Goal: Transaction & Acquisition: Purchase product/service

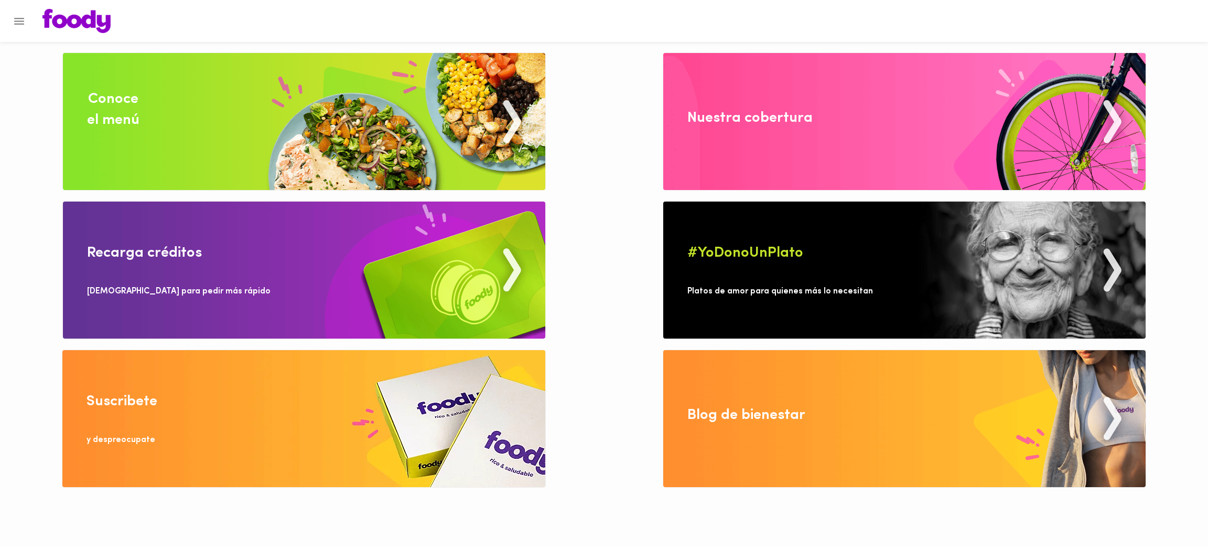
click at [355, 113] on img at bounding box center [304, 121] width 483 height 137
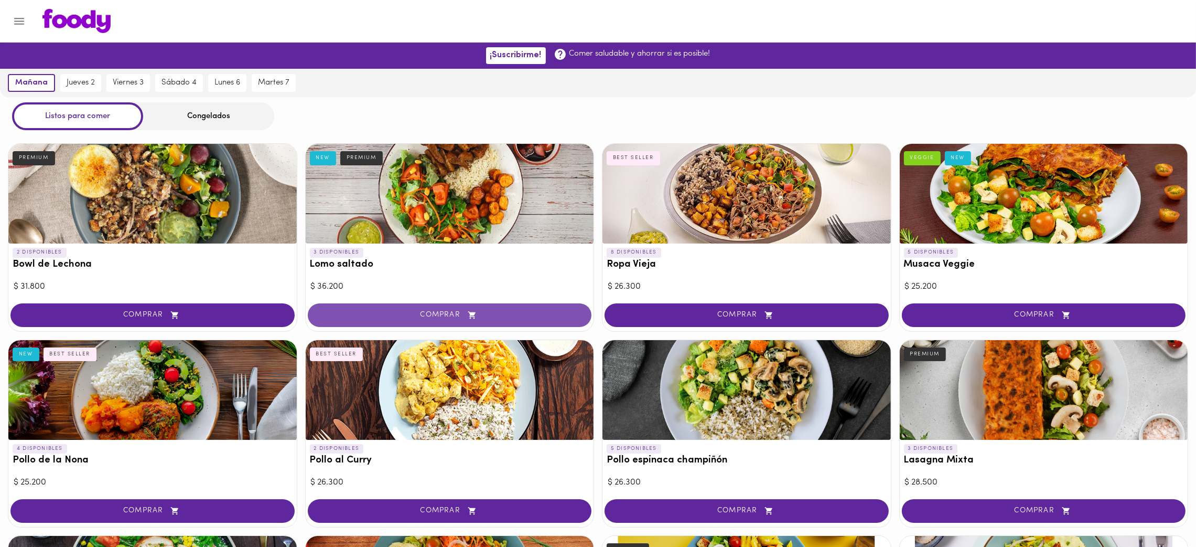
click at [507, 313] on span "COMPRAR" at bounding box center [450, 314] width 258 height 9
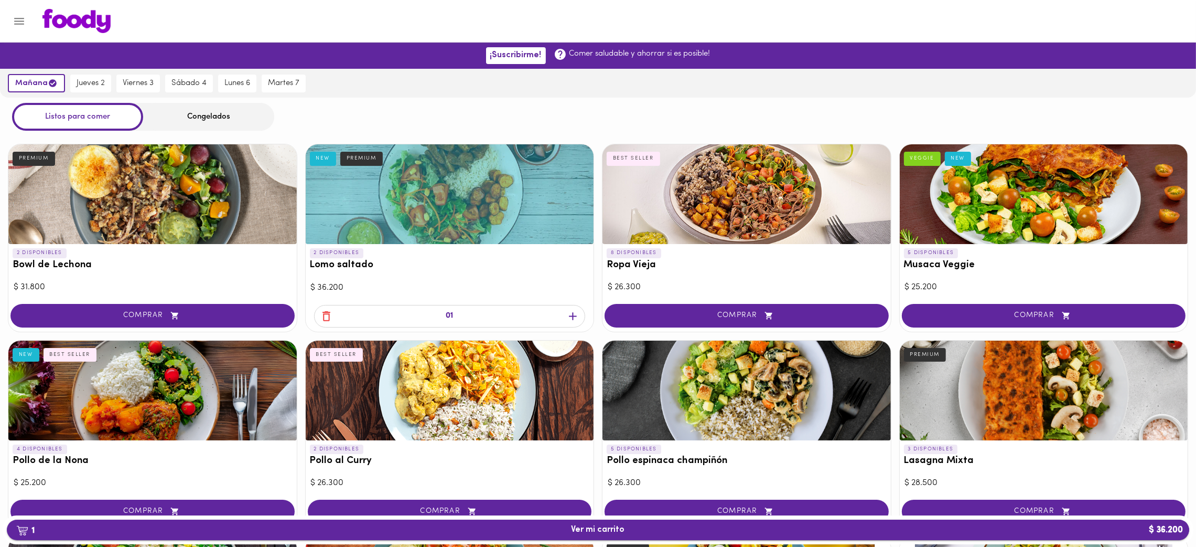
click at [536, 527] on span "1 Ver mi carrito $ 36.200" at bounding box center [598, 529] width 1166 height 10
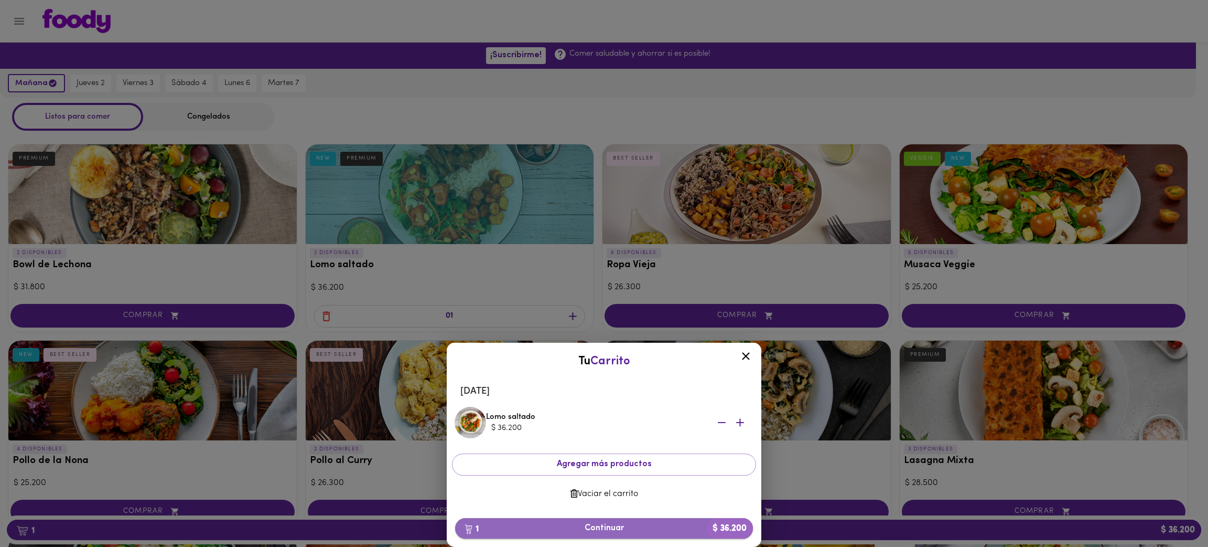
click at [610, 531] on span "1 Continuar $ 36.200" at bounding box center [604, 528] width 281 height 10
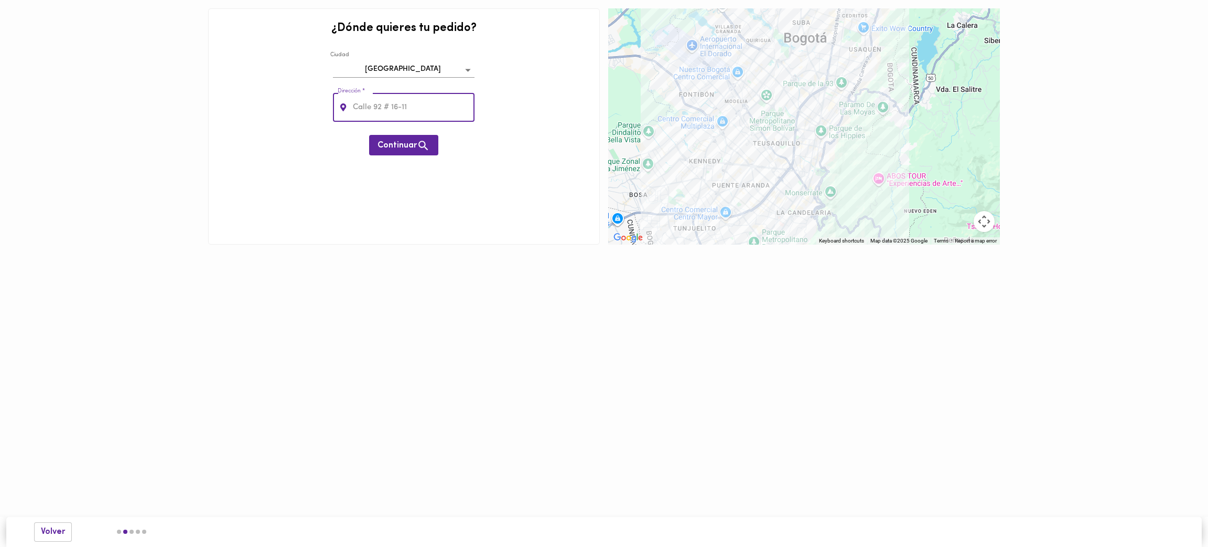
click at [380, 109] on input "text" at bounding box center [413, 107] width 124 height 29
paste input "Calle 80#11-42"
type input "Calle 80#11-42"
click at [404, 146] on span "Continuar" at bounding box center [404, 145] width 52 height 13
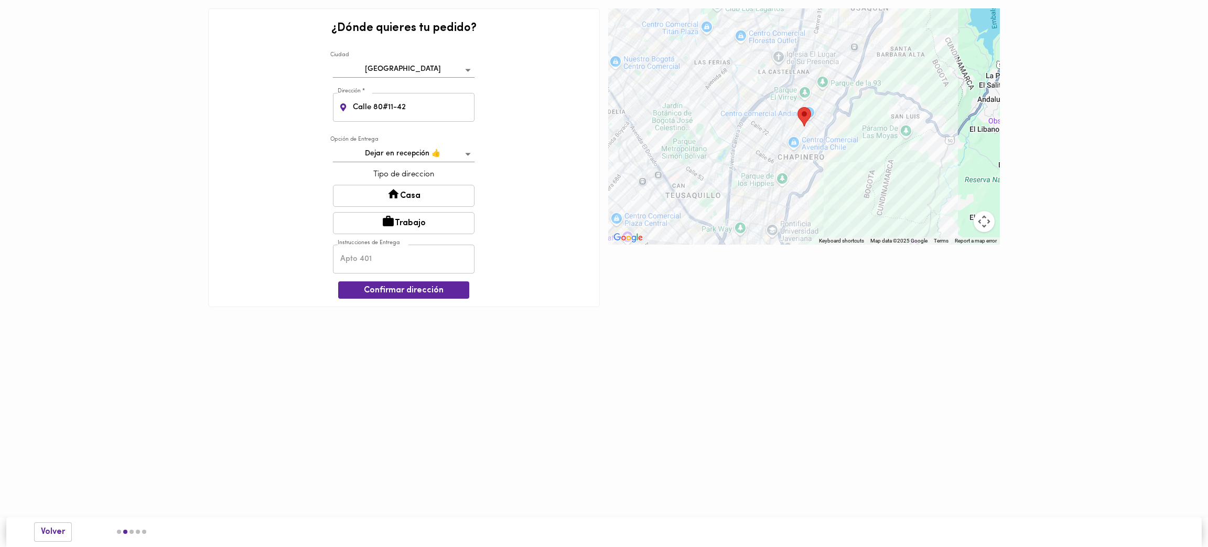
click at [410, 220] on button "Trabajo" at bounding box center [404, 223] width 142 height 22
click at [399, 262] on input "text" at bounding box center [404, 259] width 142 height 29
type input "s"
type input "S"
click at [399, 262] on input "text" at bounding box center [404, 259] width 142 height 29
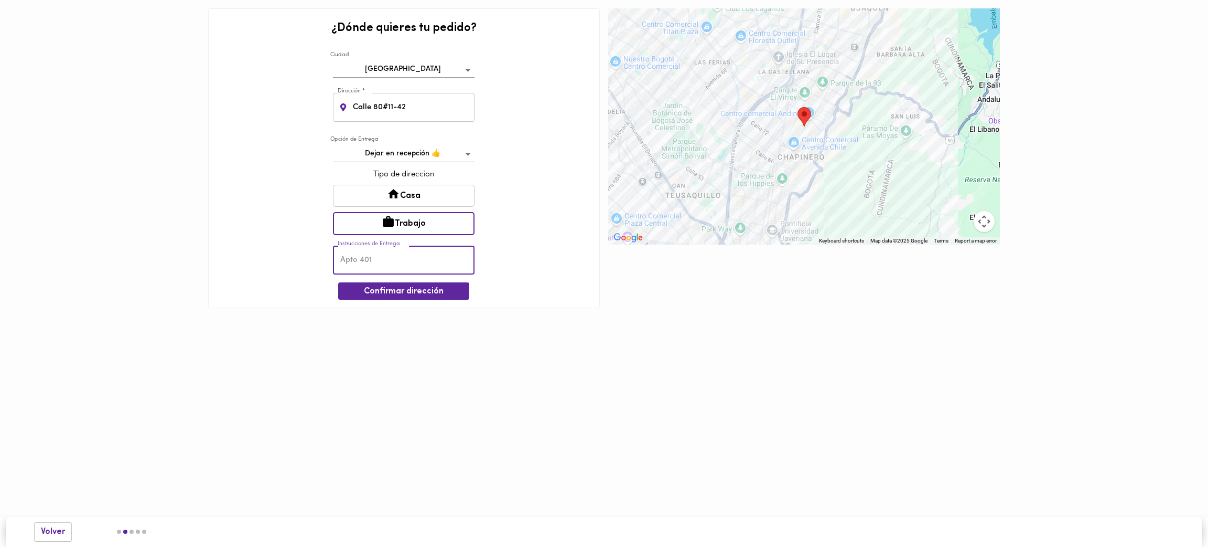
type input "Empresa Storicard Colombia Oficina 1001"
click at [423, 290] on span "Confirmar dirección" at bounding box center [404, 291] width 114 height 10
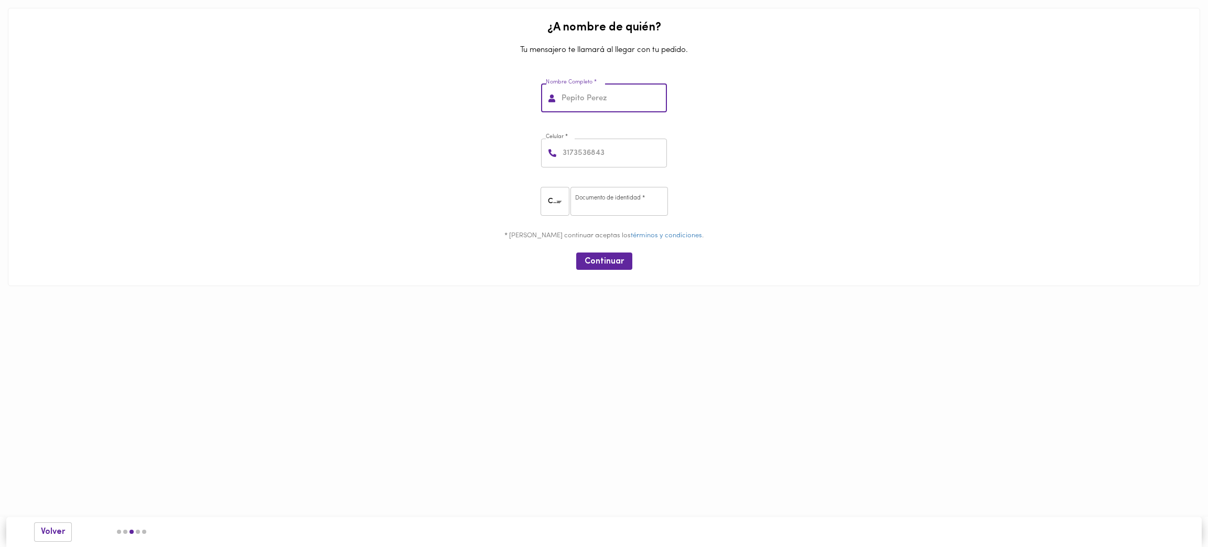
click at [605, 95] on input "text" at bounding box center [614, 98] width 108 height 29
paste input "[PERSON_NAME] [PERSON_NAME]"
drag, startPoint x: 593, startPoint y: 97, endPoint x: 706, endPoint y: 95, distance: 113.3
click at [706, 95] on div "Nombre Completo * [PERSON_NAME] [PERSON_NAME] Nombre Completo *" at bounding box center [604, 96] width 1184 height 55
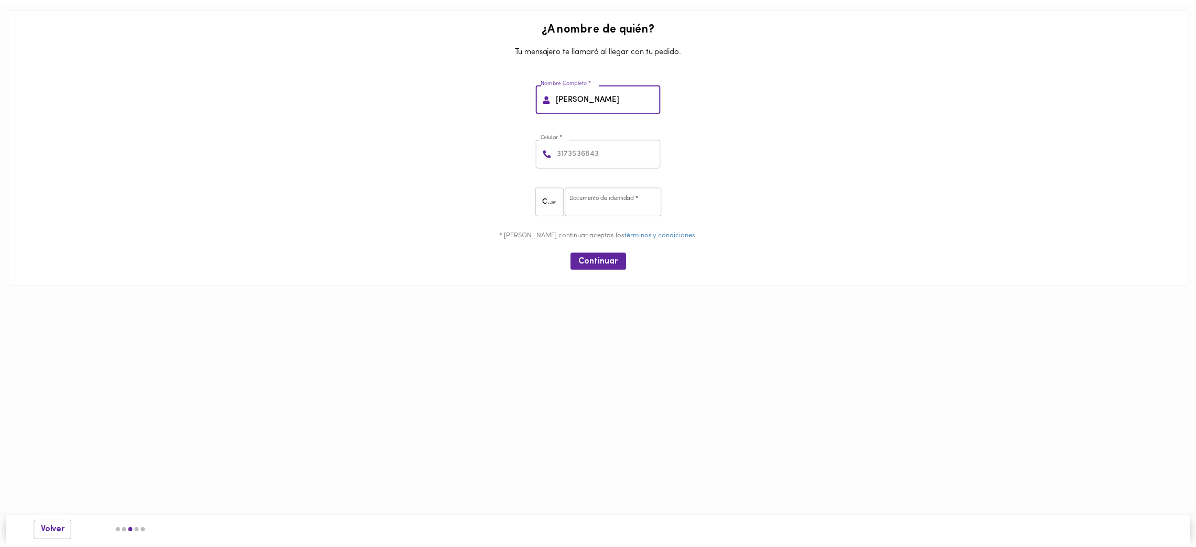
scroll to position [0, 0]
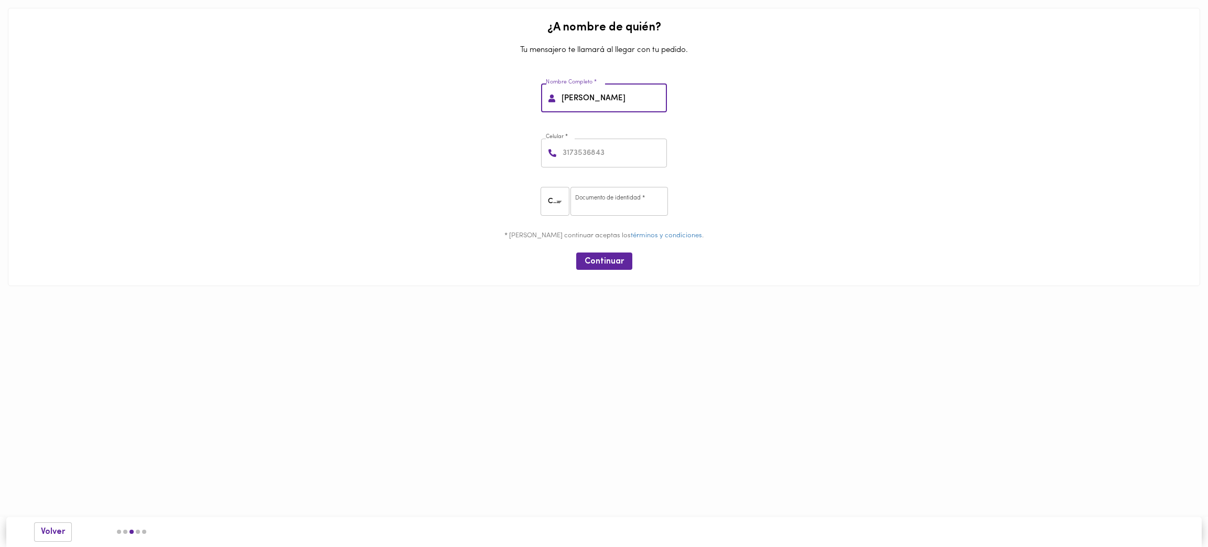
paste input "[PERSON_NAME]"
type input "[PERSON_NAME]"
click at [596, 149] on input "number" at bounding box center [614, 152] width 106 height 29
paste input "3014157301"
type input "3014157301"
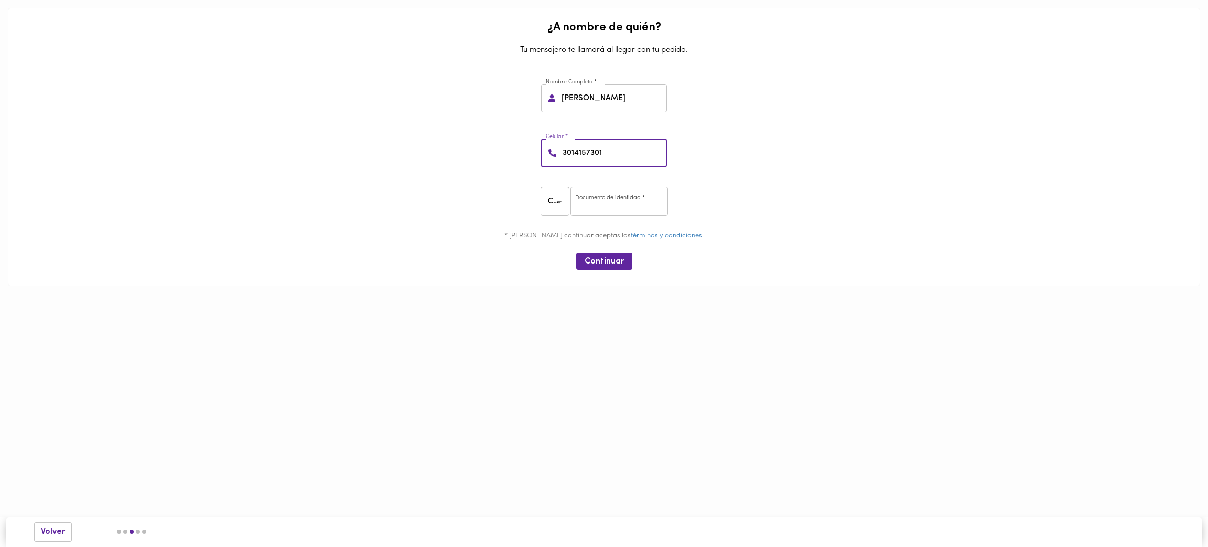
click at [608, 209] on input "number" at bounding box center [620, 201] width 98 height 29
paste input "1144051148"
type input "1144051148"
click at [597, 265] on span "Continuar" at bounding box center [604, 261] width 39 height 10
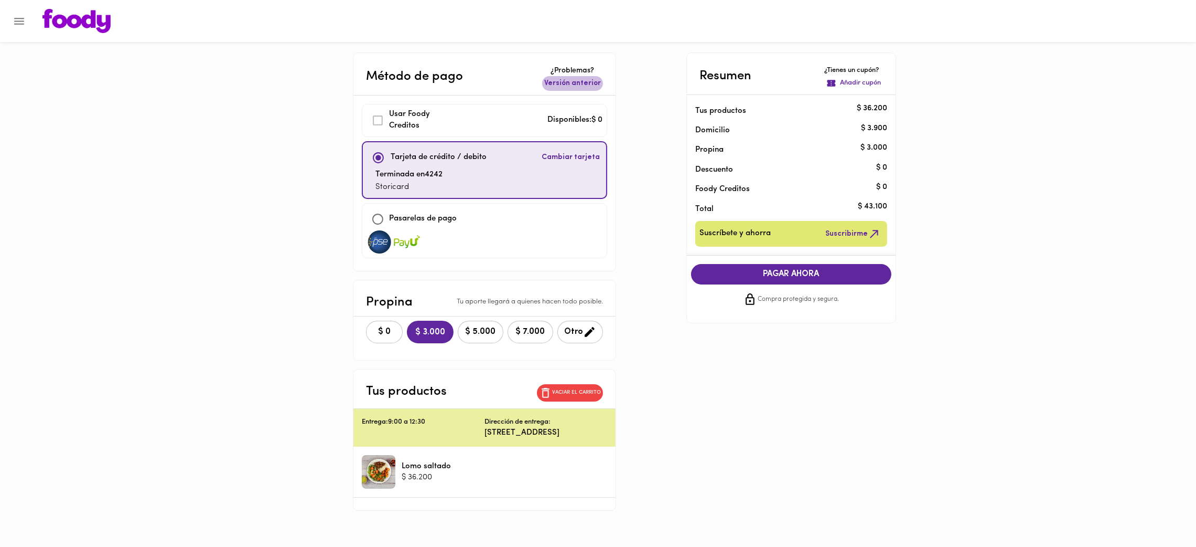
click at [591, 83] on span "Versión anterior" at bounding box center [572, 83] width 57 height 10
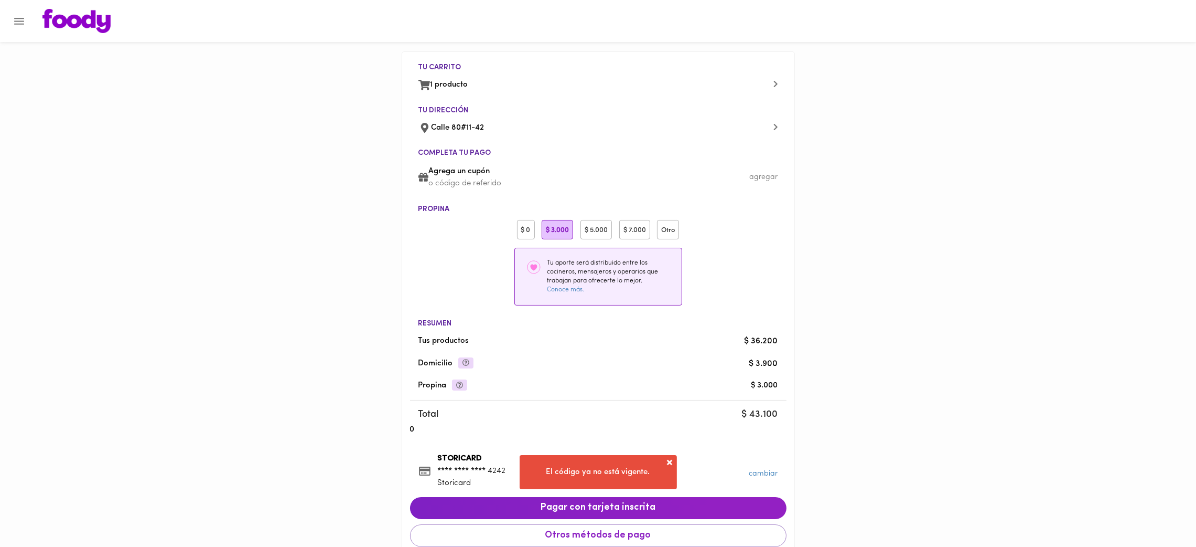
scroll to position [76, 0]
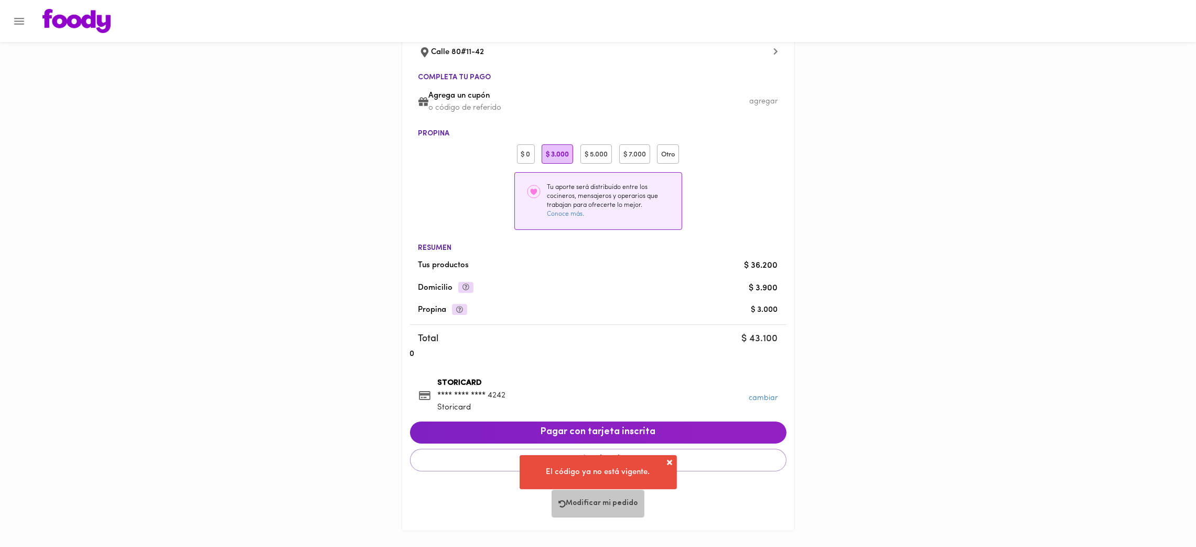
click at [611, 499] on span "Modificar mi pedido" at bounding box center [598, 503] width 79 height 9
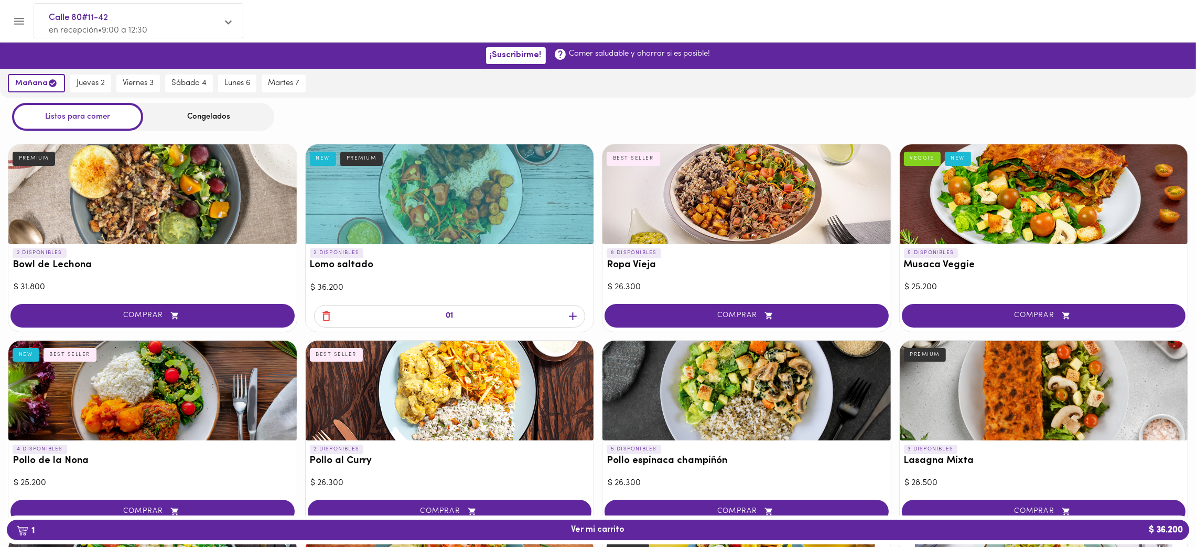
click at [327, 314] on icon "button" at bounding box center [326, 315] width 13 height 13
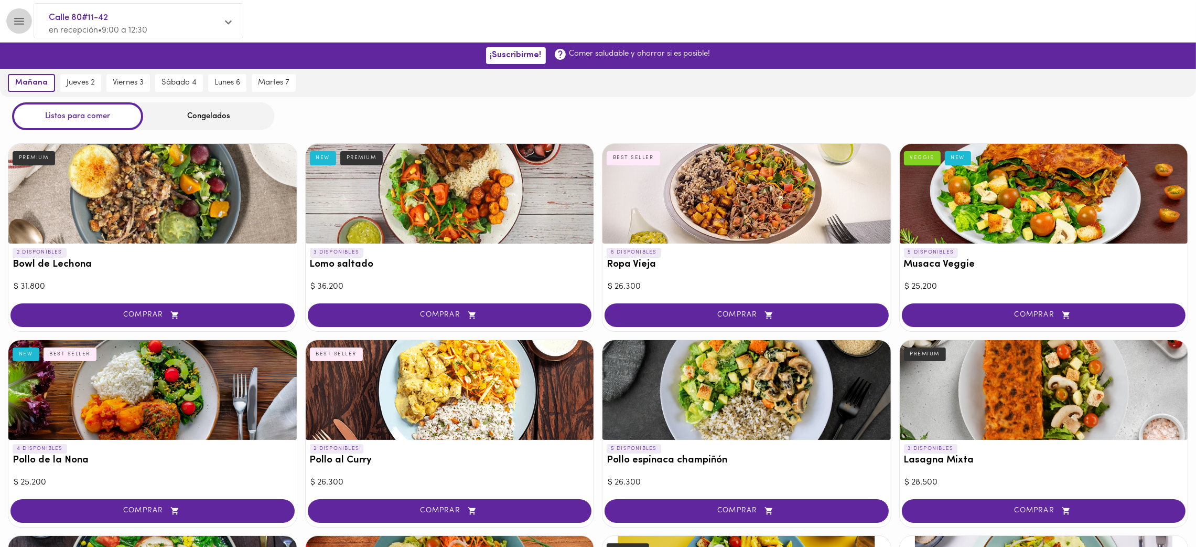
click at [20, 25] on icon "Menu" at bounding box center [19, 21] width 13 height 13
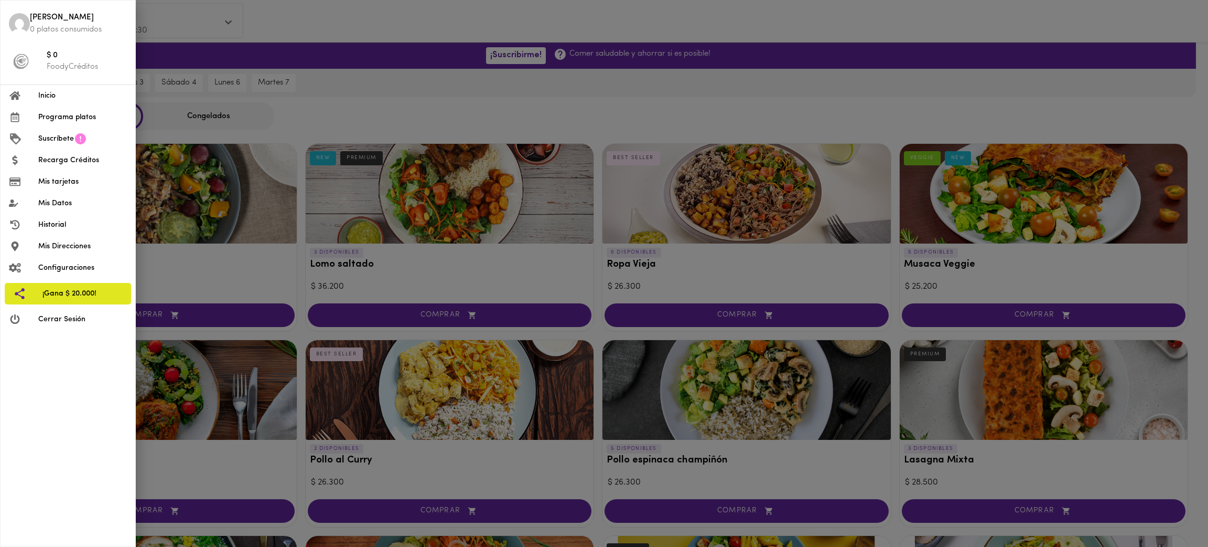
click at [67, 317] on span "Cerrar Sesión" at bounding box center [82, 319] width 89 height 11
